Goal: Task Accomplishment & Management: Manage account settings

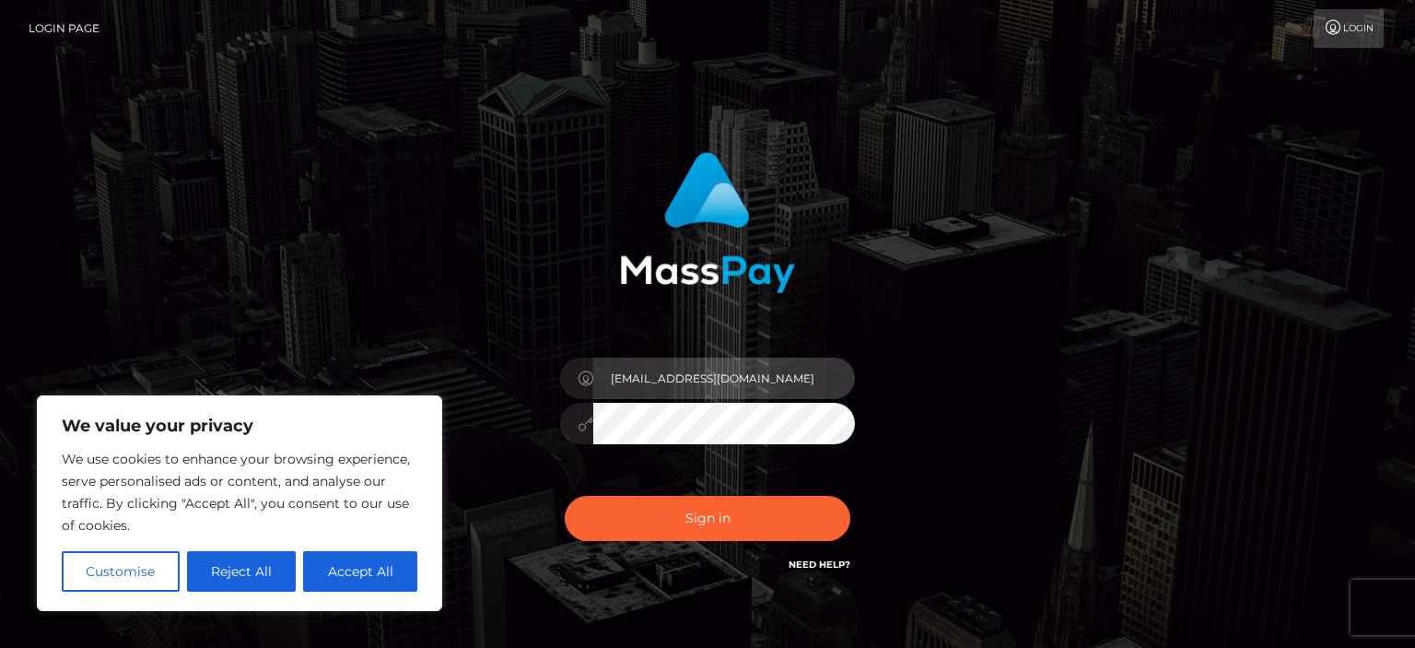
type input "[EMAIL_ADDRESS][DOMAIN_NAME]"
click at [565, 496] on button "Sign in" at bounding box center [708, 518] width 286 height 45
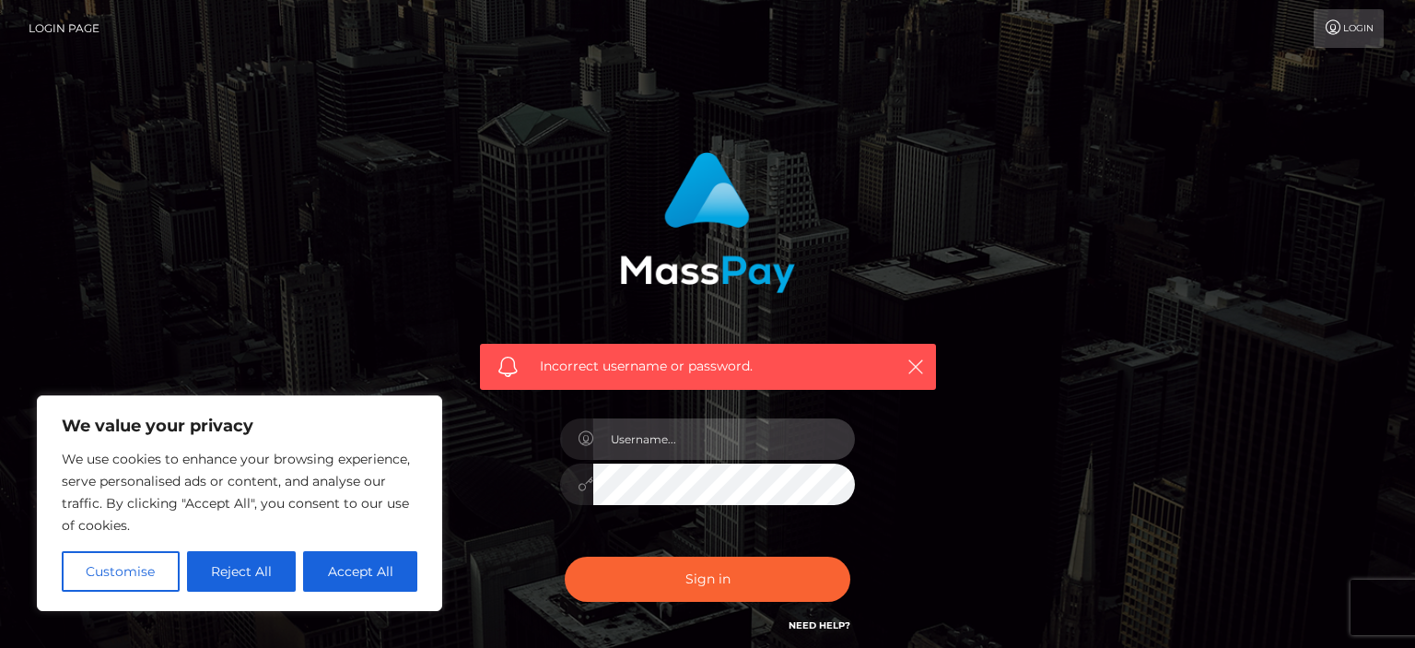
click at [725, 431] on input "text" at bounding box center [724, 438] width 262 height 41
type input "[EMAIL_ADDRESS][DOMAIN_NAME]"
click at [565, 557] on button "Sign in" at bounding box center [708, 579] width 286 height 45
click at [922, 363] on icon "button" at bounding box center [916, 367] width 18 height 18
click at [653, 450] on input "text" at bounding box center [724, 438] width 262 height 41
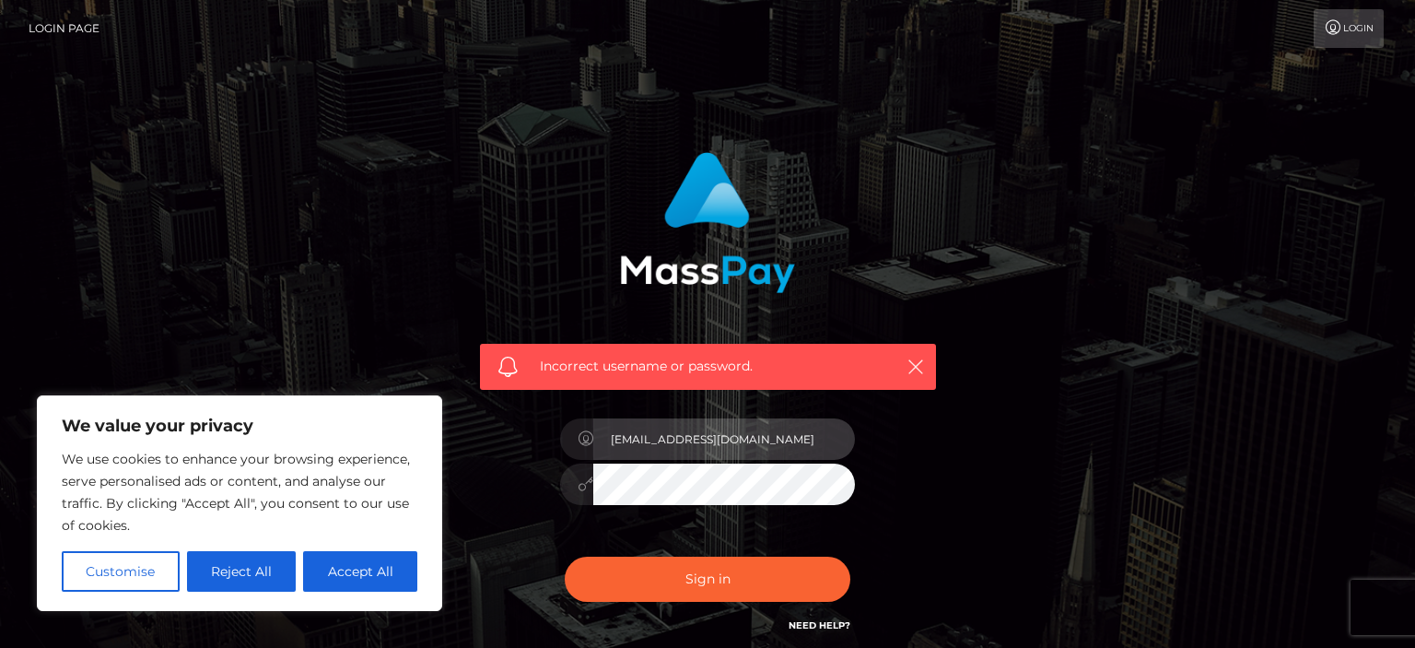
type input "[EMAIL_ADDRESS][DOMAIN_NAME]"
click at [565, 557] on button "Sign in" at bounding box center [708, 579] width 286 height 45
